Goal: Task Accomplishment & Management: Manage account settings

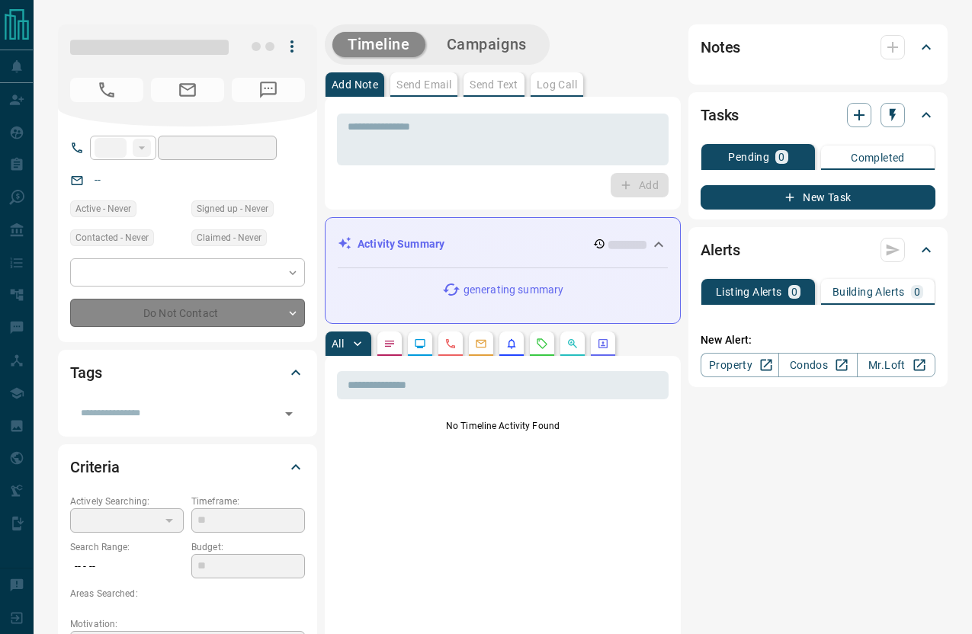
type input "***"
type input "**********"
type input "*"
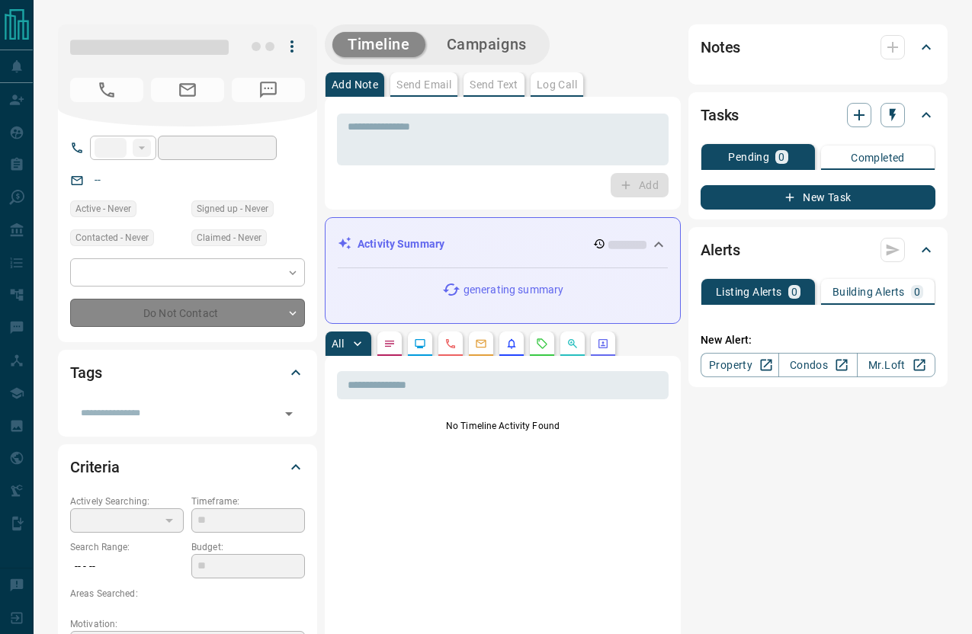
type input "**********"
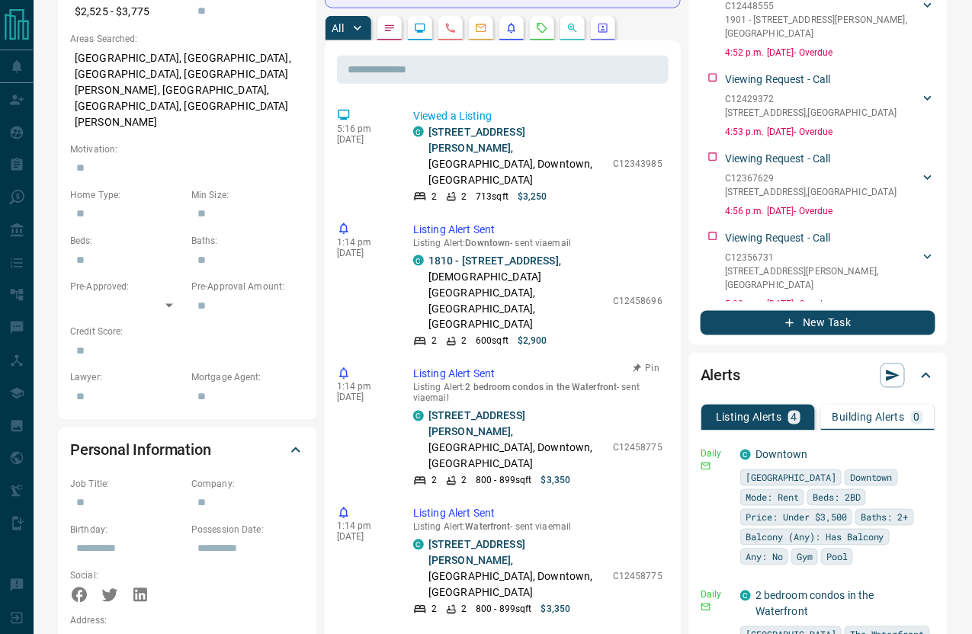
scroll to position [437, 0]
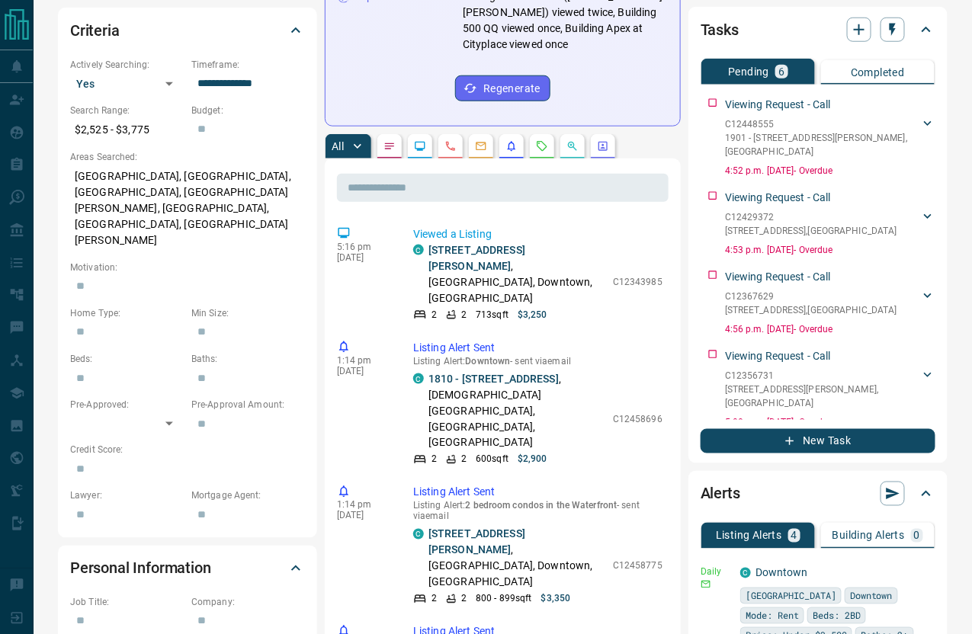
click at [531, 134] on button "button" at bounding box center [542, 146] width 24 height 24
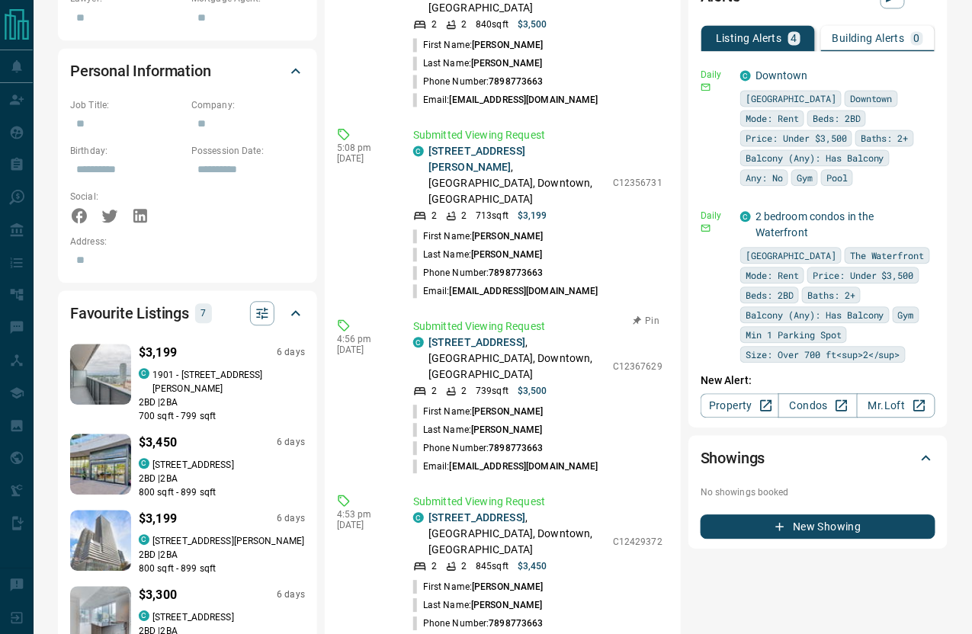
scroll to position [893, 0]
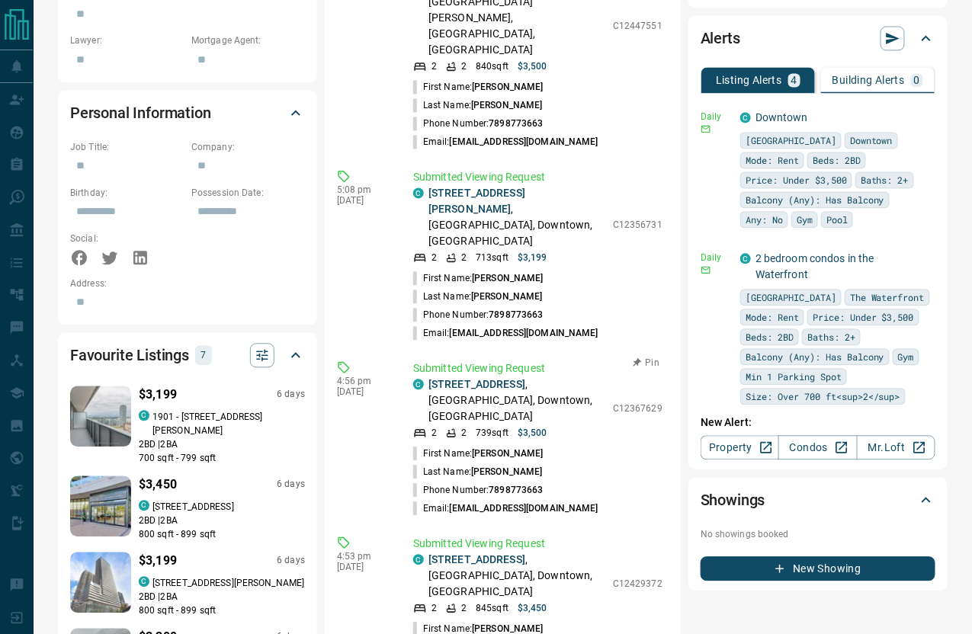
click at [641, 402] on p "C12367629" at bounding box center [638, 409] width 50 height 14
copy p "C12367629"
click at [636, 577] on p "C12429372" at bounding box center [638, 584] width 50 height 14
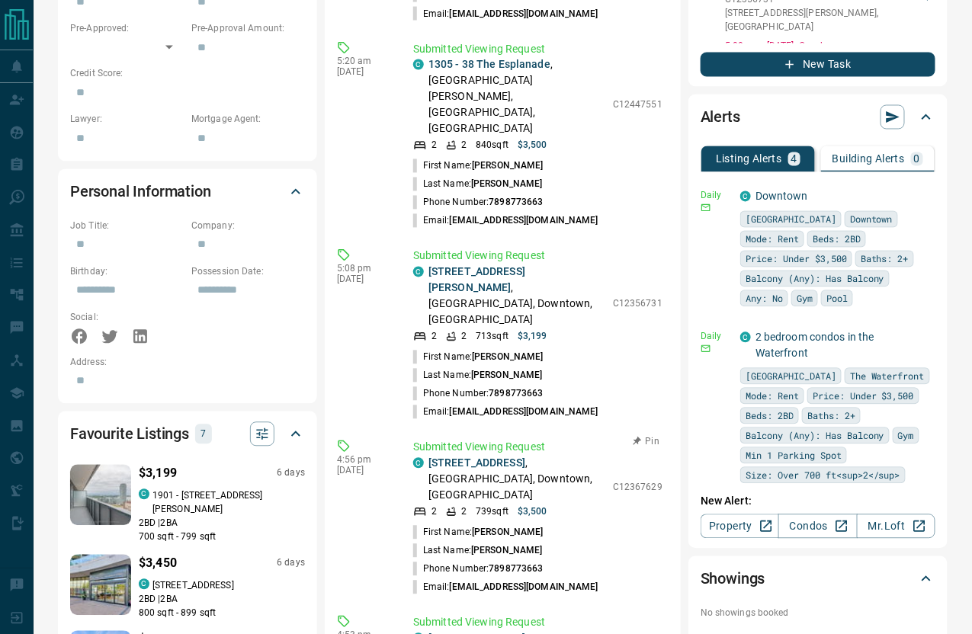
scroll to position [813, 0]
copy p "C12429372"
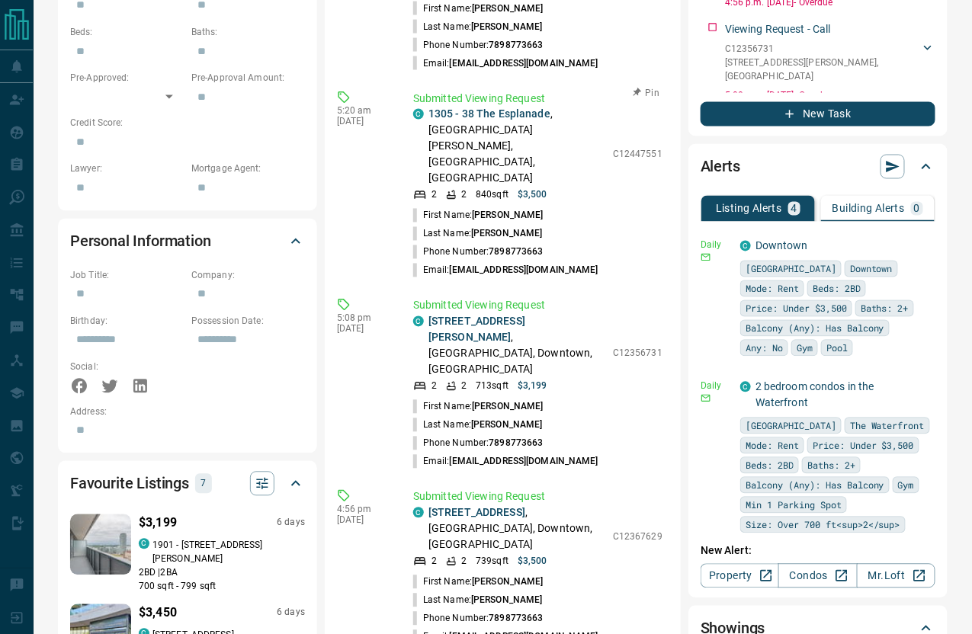
scroll to position [974, 0]
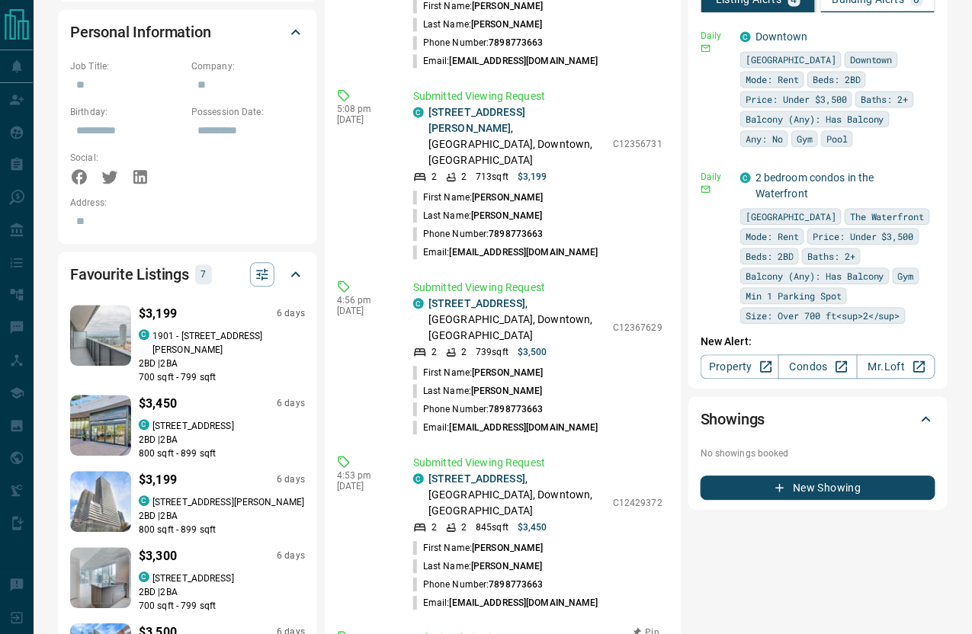
copy p "C12448555"
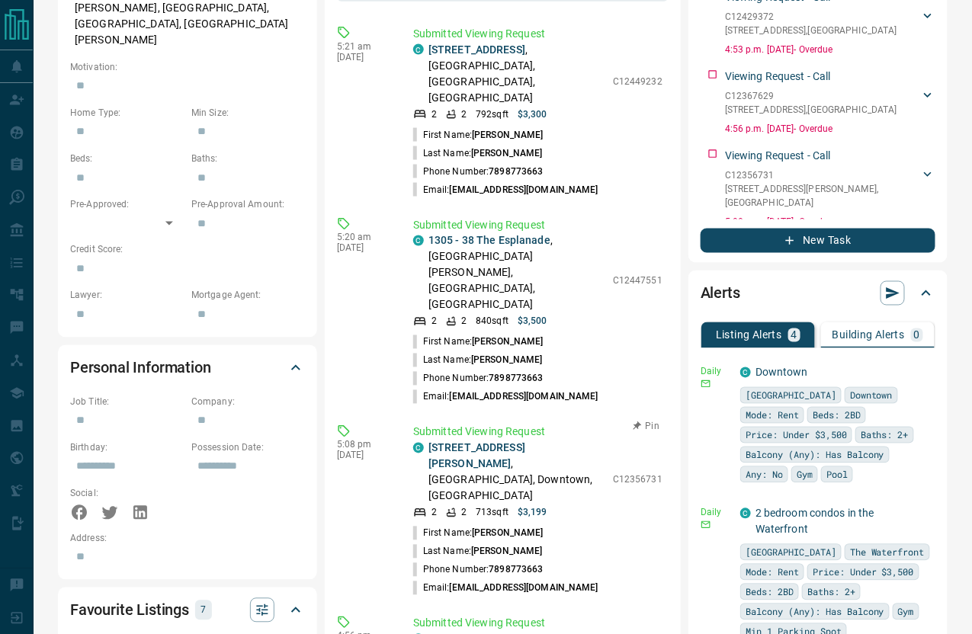
scroll to position [633, 0]
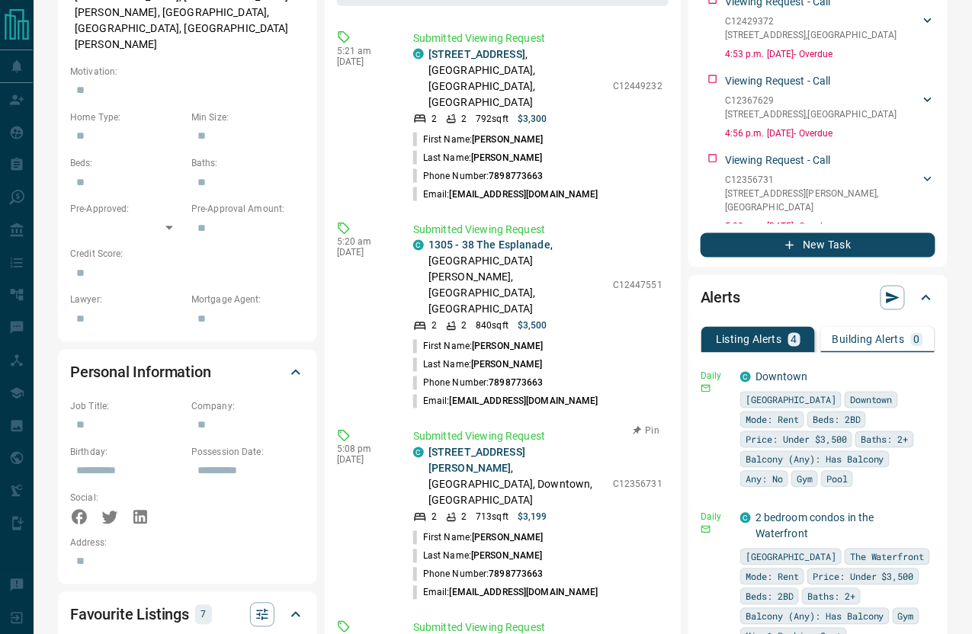
click at [639, 478] on p "C12356731" at bounding box center [638, 485] width 50 height 14
copy p "C12356731"
click at [631, 279] on p "C12447551" at bounding box center [638, 286] width 50 height 14
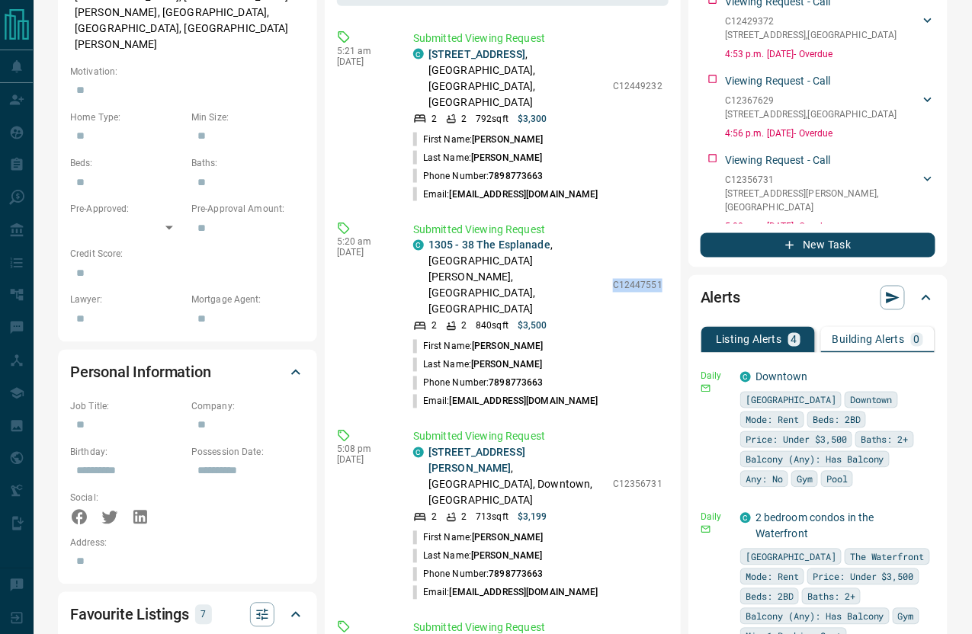
copy p "C12447551"
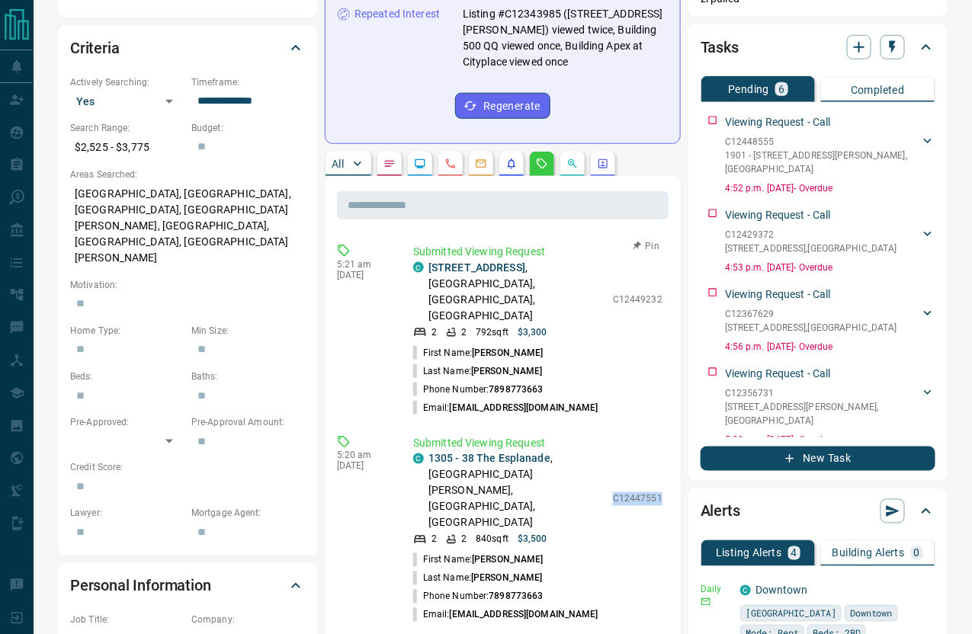
scroll to position [453, 0]
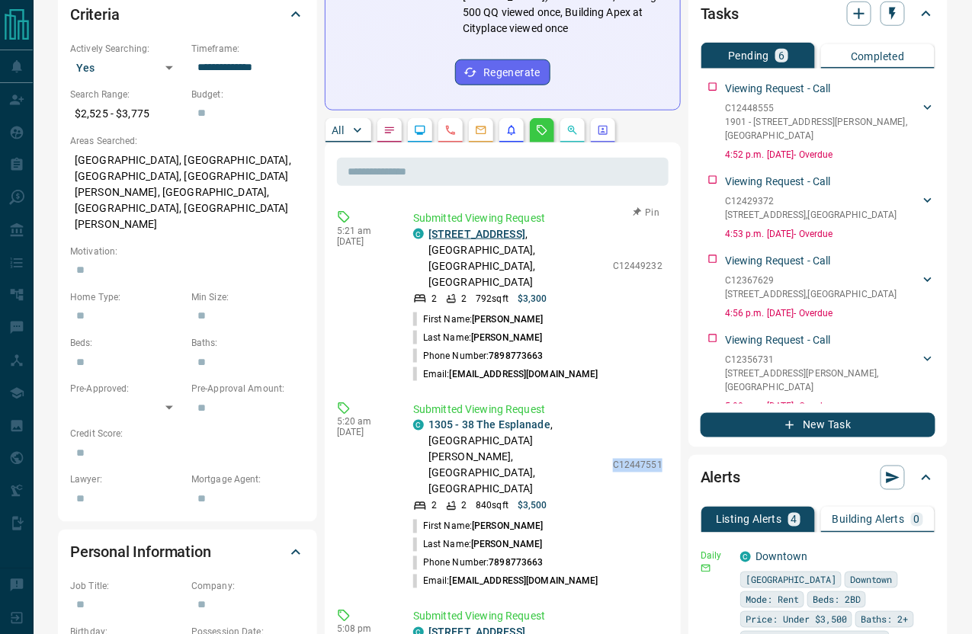
click at [515, 228] on link "[STREET_ADDRESS]" at bounding box center [477, 234] width 97 height 12
